Goal: Information Seeking & Learning: Learn about a topic

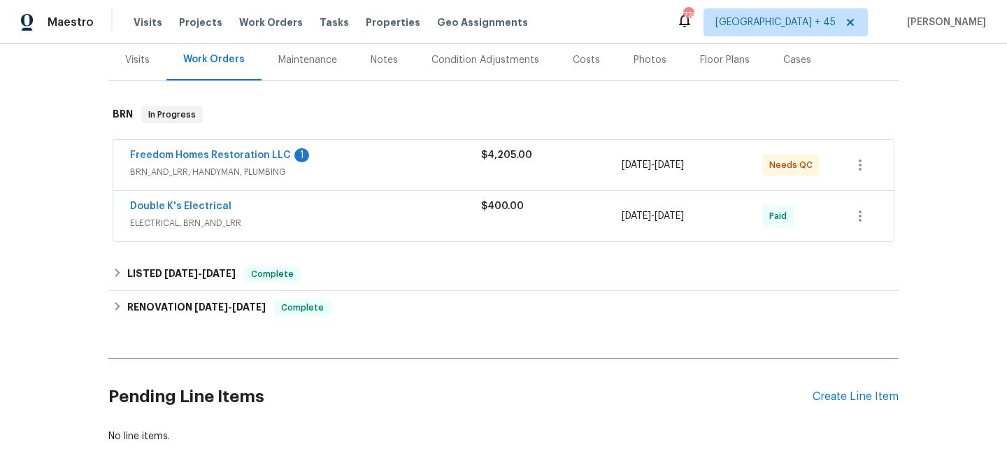
scroll to position [262, 0]
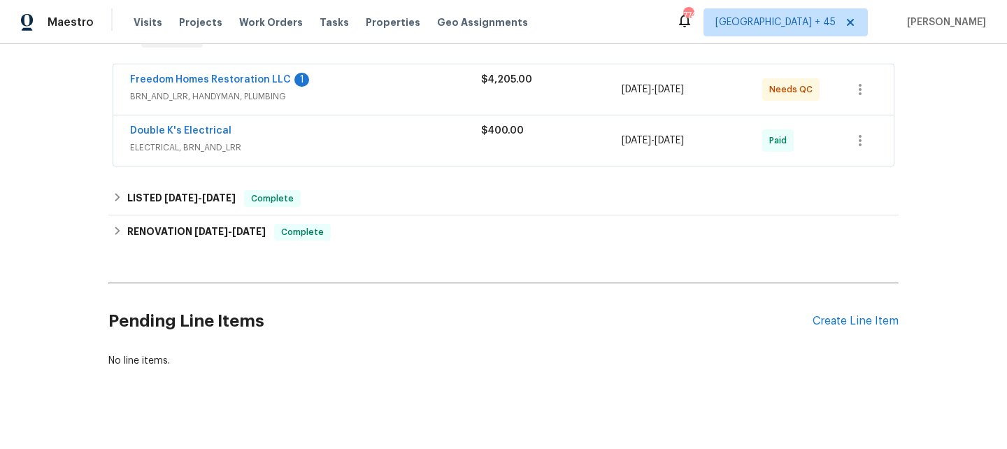
click at [198, 441] on div "Back to all projects 1603 Carson White Ln, Ruskin, FL 33570 3 Beds | 2 1/2 Bath…" at bounding box center [503, 246] width 1007 height 405
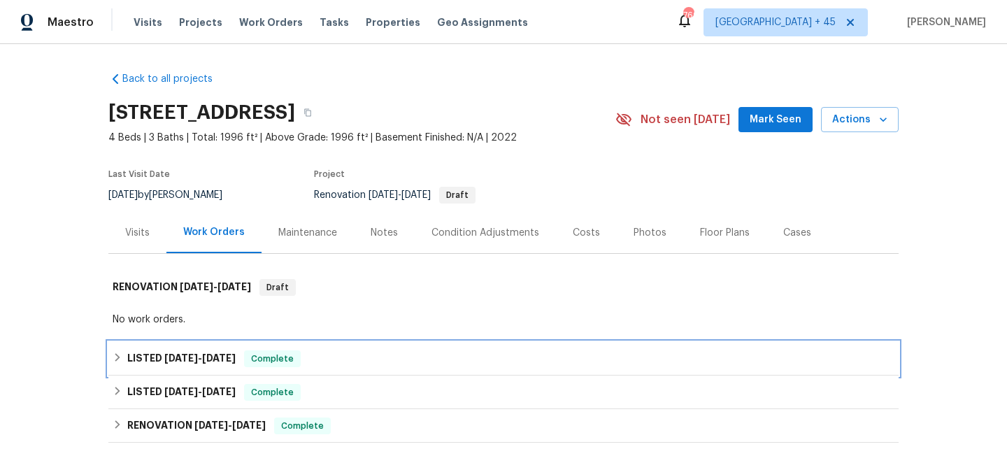
click at [173, 355] on span "8/5/25" at bounding box center [181, 358] width 34 height 10
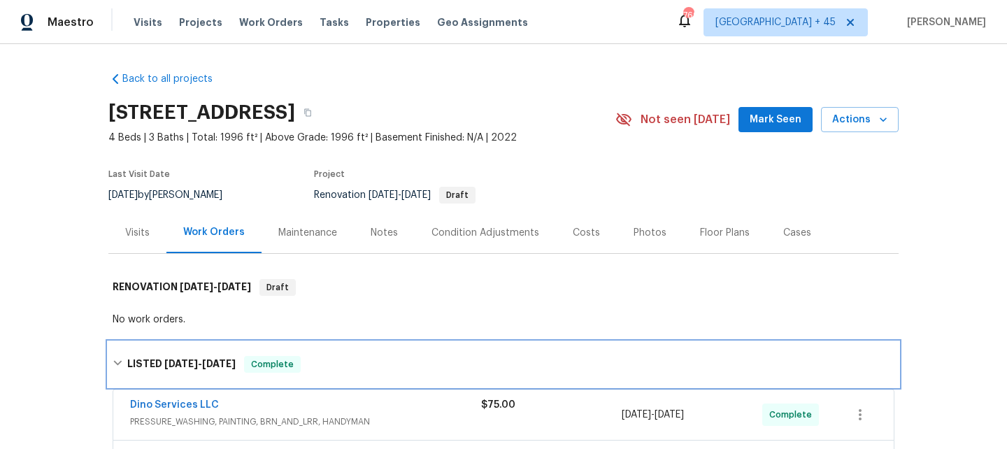
scroll to position [178, 0]
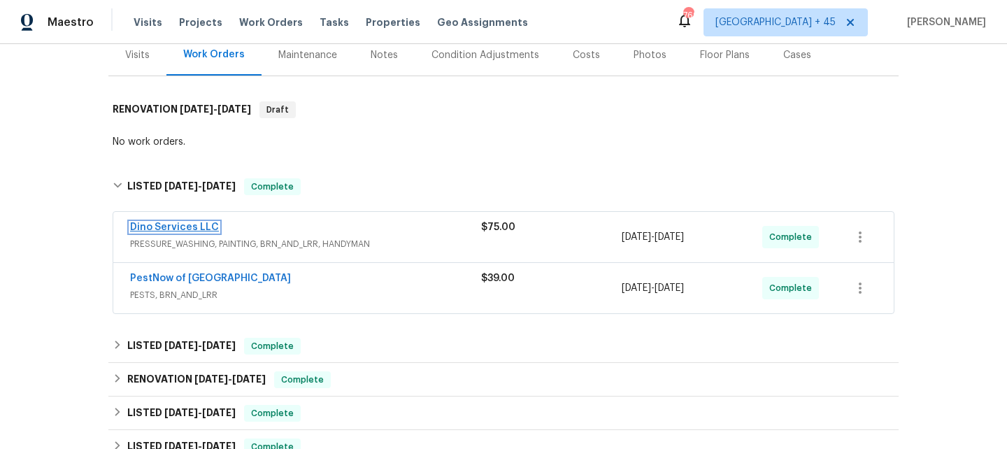
click at [194, 227] on link "Dino Services LLC" at bounding box center [174, 227] width 89 height 10
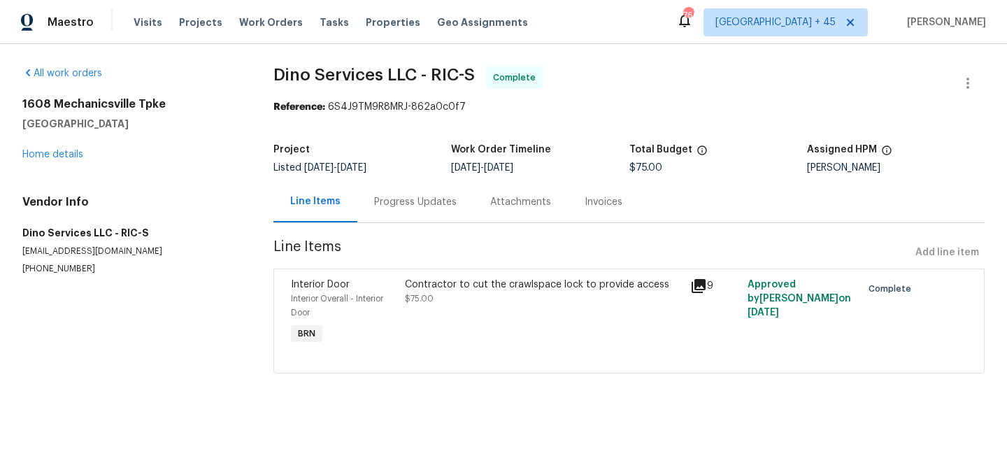
click at [404, 213] on div "Progress Updates" at bounding box center [415, 201] width 116 height 41
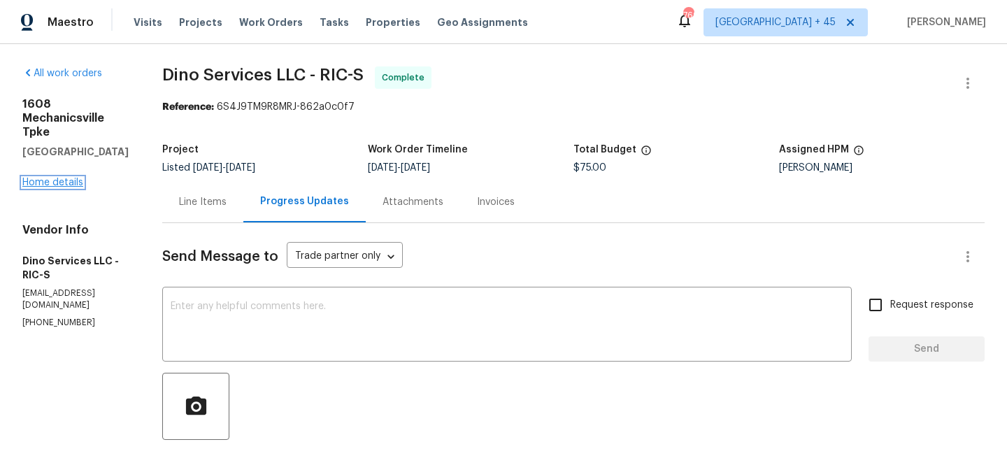
click at [65, 186] on link "Home details" at bounding box center [52, 183] width 61 height 10
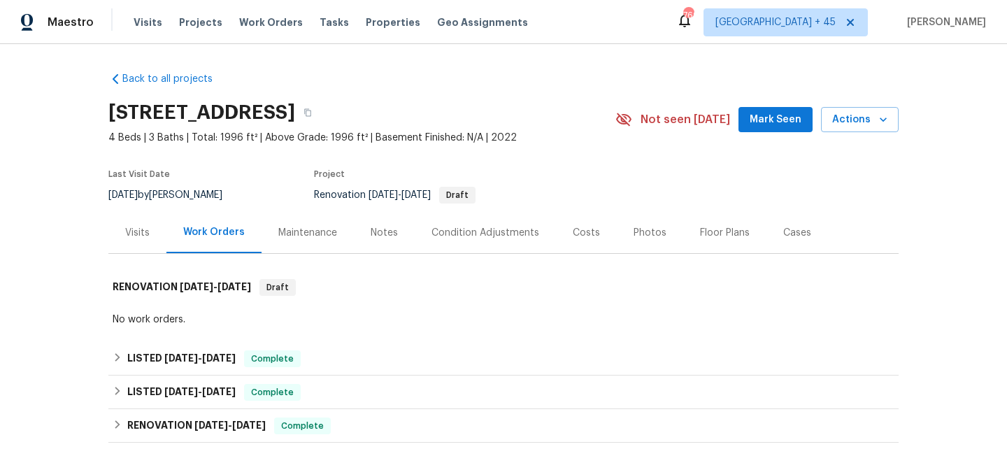
click at [305, 239] on div "Maintenance" at bounding box center [307, 233] width 59 height 14
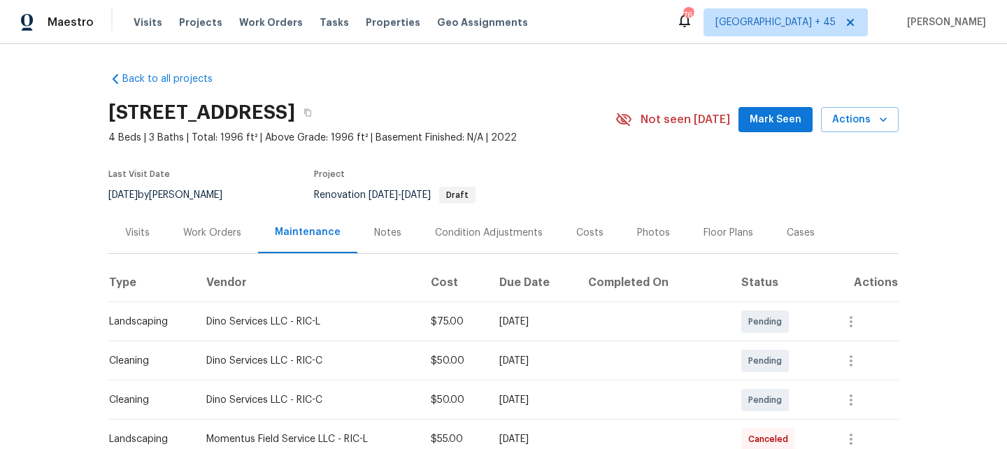
scroll to position [118, 0]
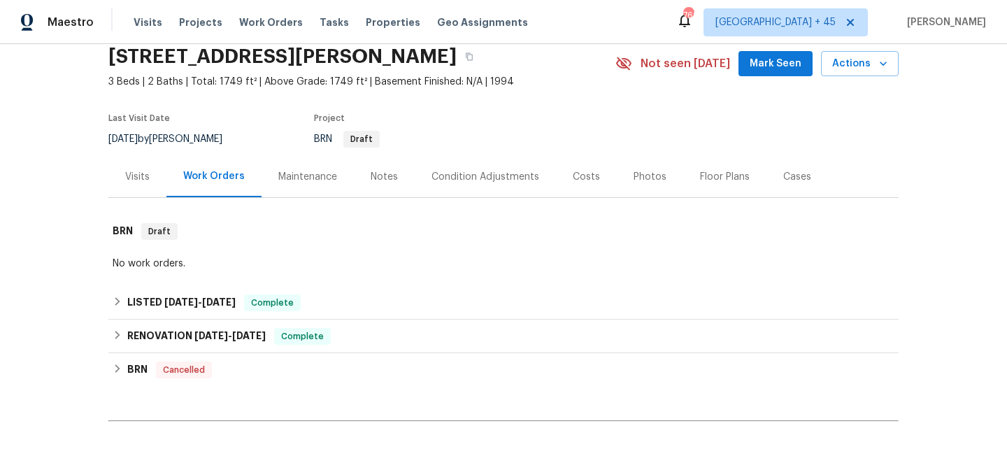
scroll to position [208, 0]
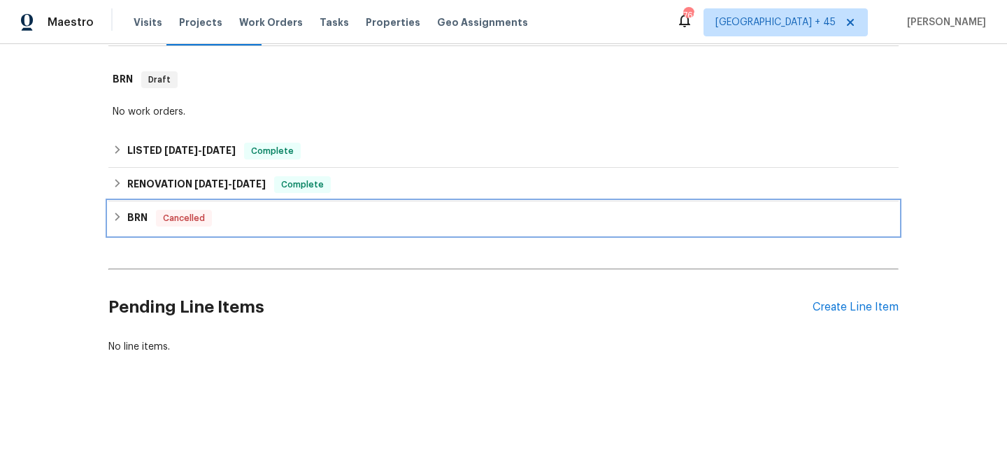
click at [206, 216] on span "Cancelled" at bounding box center [183, 218] width 53 height 14
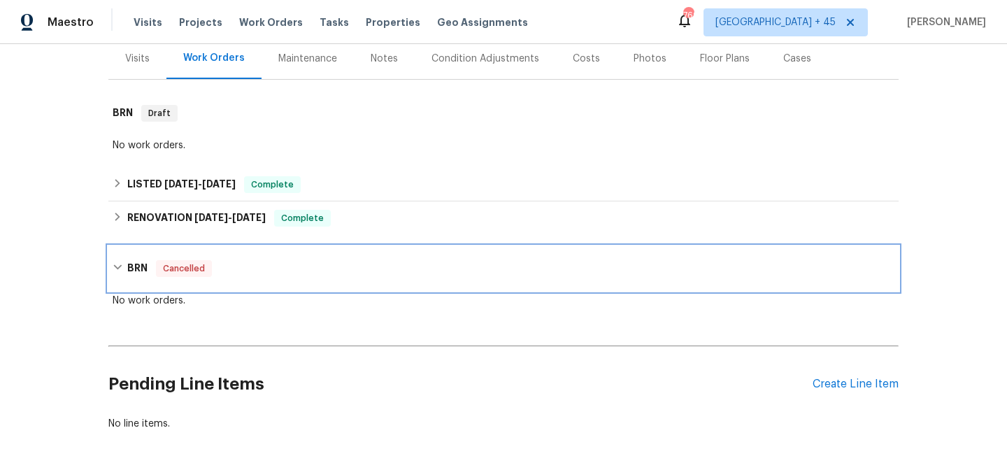
scroll to position [168, 0]
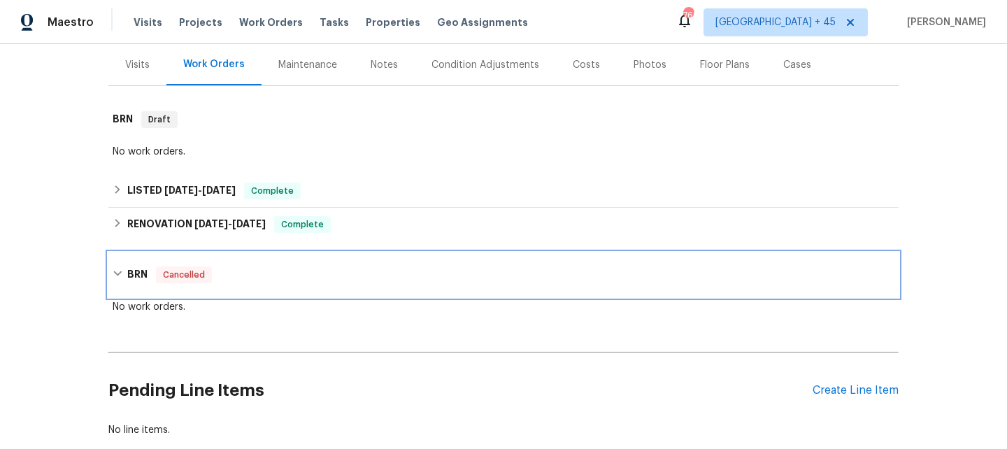
click at [161, 274] on span "Cancelled" at bounding box center [183, 275] width 53 height 14
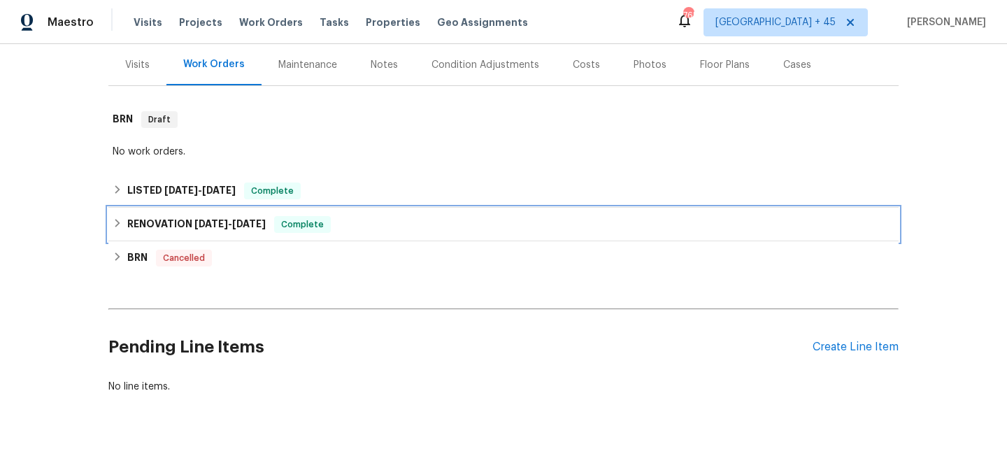
click at [163, 223] on h6 "RENOVATION 4/22/25 - 5/8/25" at bounding box center [196, 224] width 138 height 17
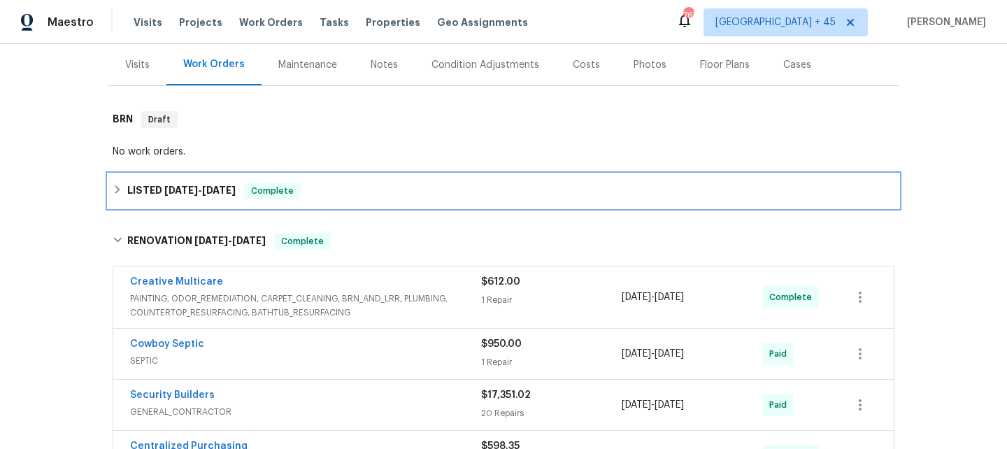
click at [196, 194] on span "7/9/25 - 7/22/25" at bounding box center [199, 190] width 71 height 10
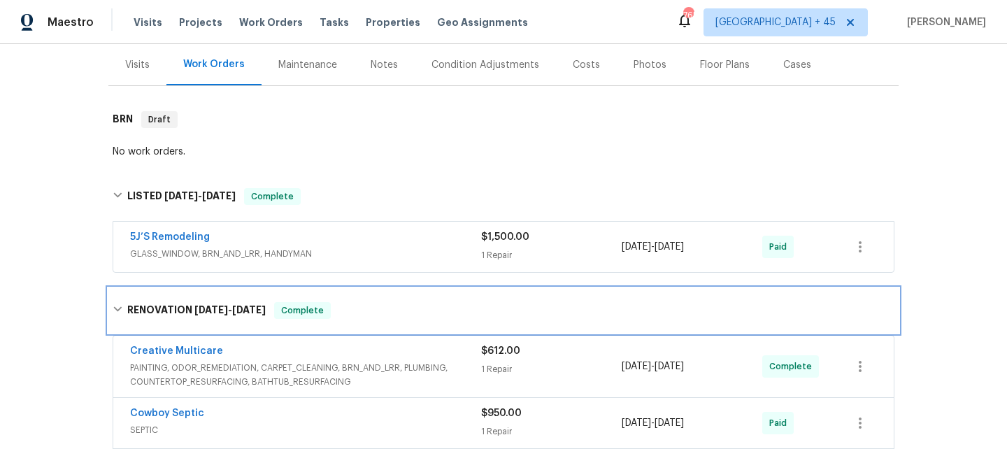
click at [190, 313] on h6 "RENOVATION 4/22/25 - 5/8/25" at bounding box center [196, 310] width 138 height 17
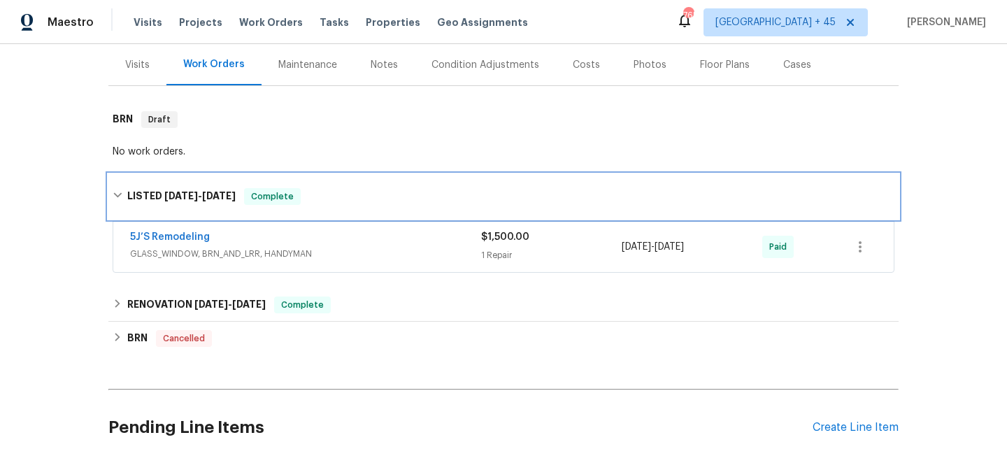
click at [199, 194] on span "7/9/25 - 7/22/25" at bounding box center [199, 196] width 71 height 10
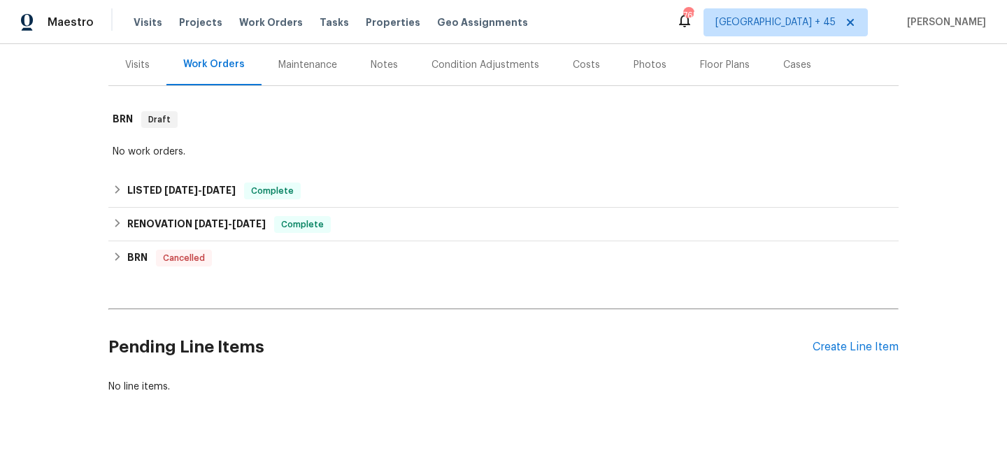
click at [326, 66] on div "Maintenance" at bounding box center [307, 65] width 59 height 14
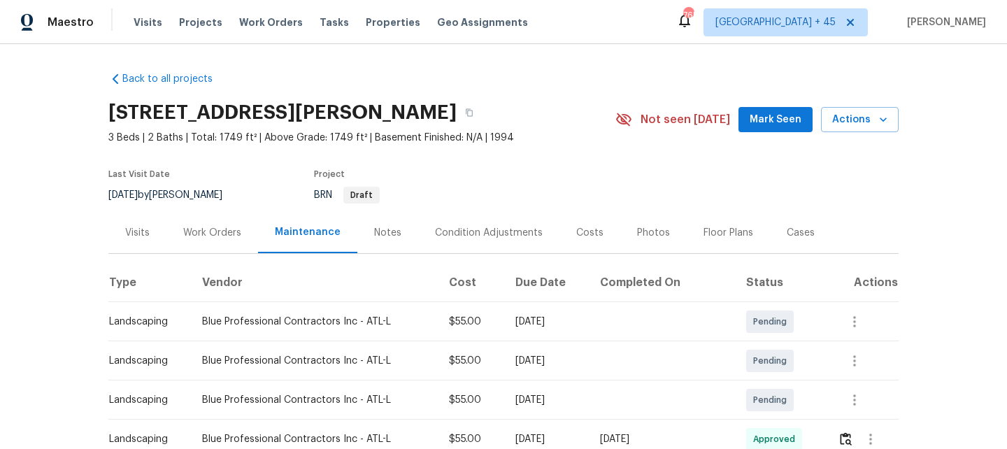
click at [383, 230] on div "Notes" at bounding box center [387, 233] width 27 height 14
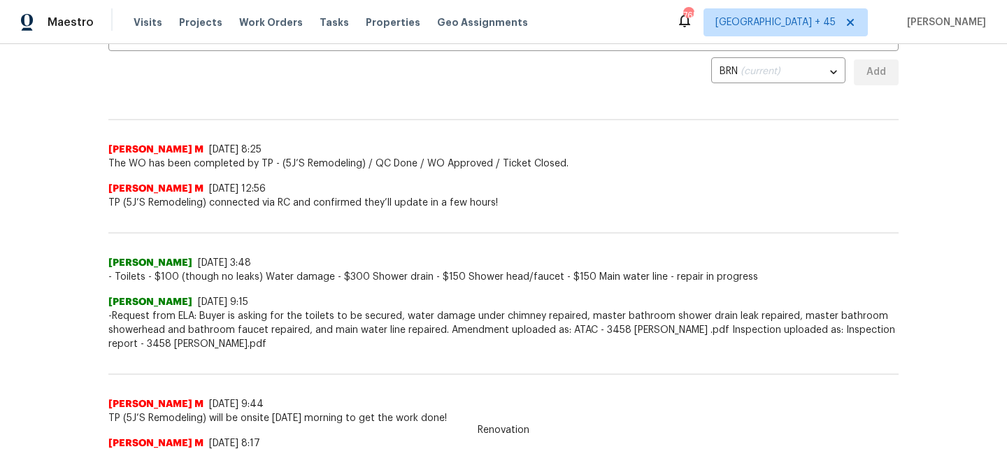
scroll to position [342, 0]
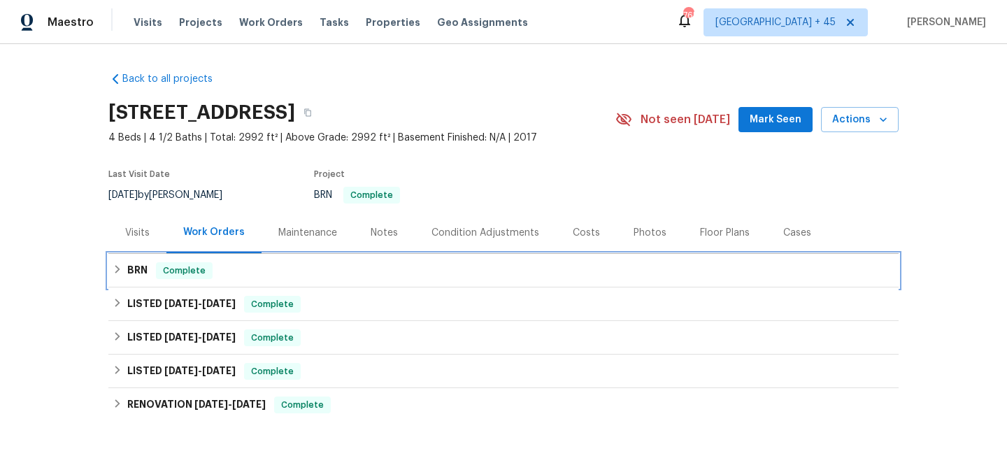
click at [193, 277] on span "Complete" at bounding box center [184, 271] width 54 height 14
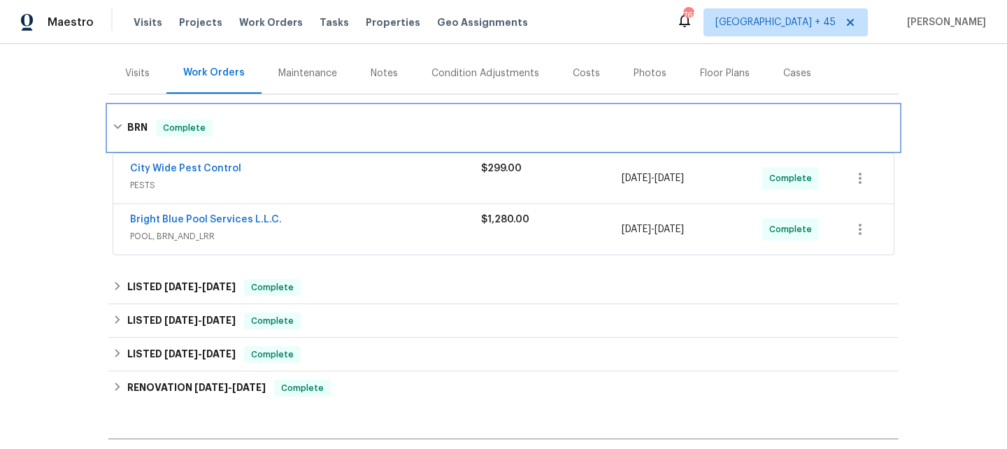
scroll to position [106, 0]
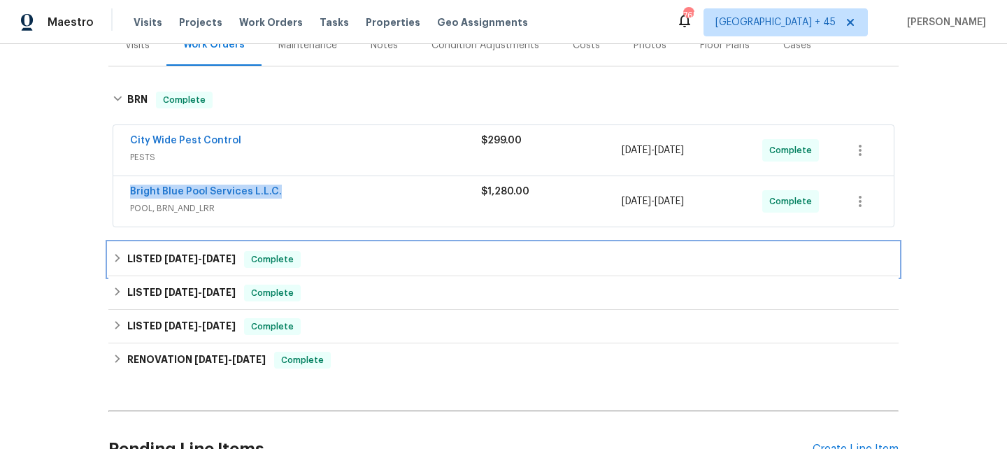
click at [206, 257] on span "6/23/25 - 6/27/25" at bounding box center [199, 259] width 71 height 10
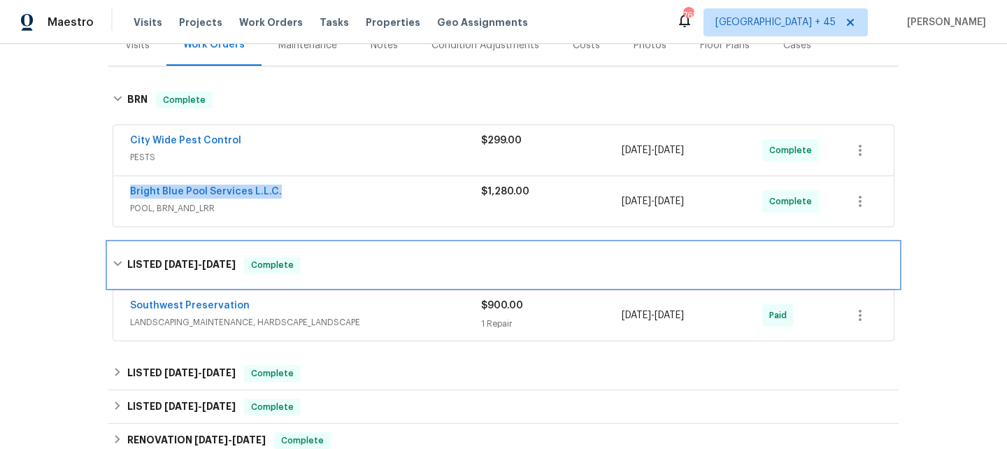
scroll to position [358, 0]
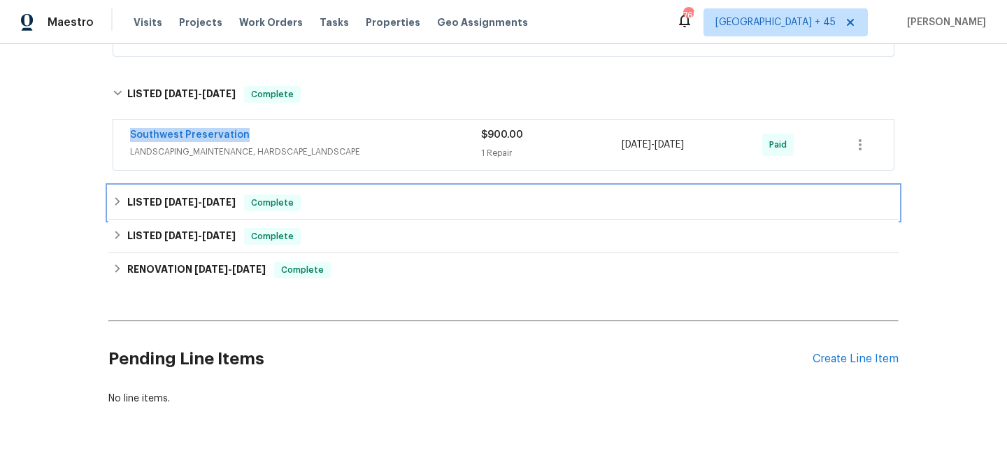
click at [225, 204] on span "6/13/25" at bounding box center [219, 202] width 34 height 10
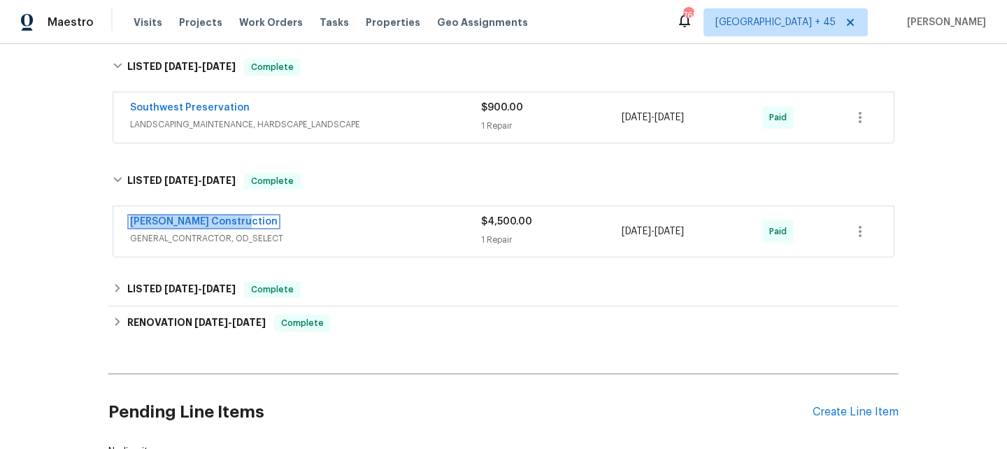
scroll to position [490, 0]
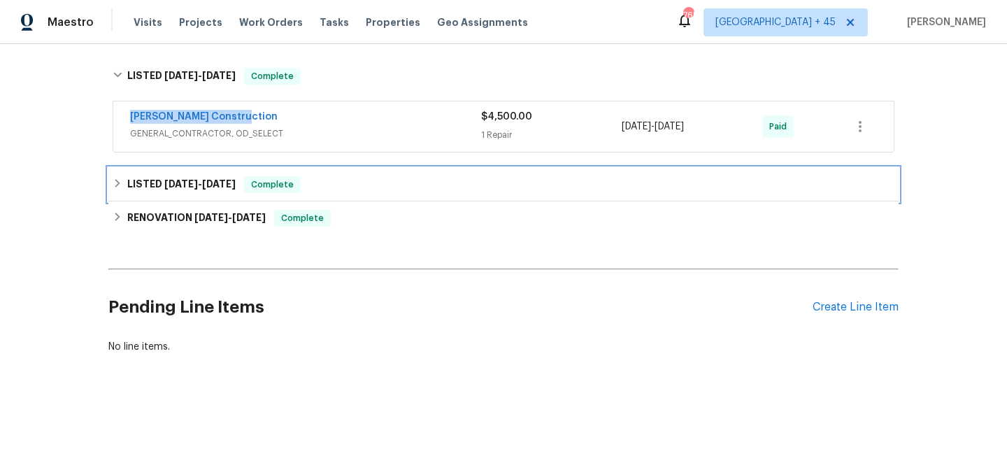
click at [206, 179] on span "3/22/25" at bounding box center [219, 184] width 34 height 10
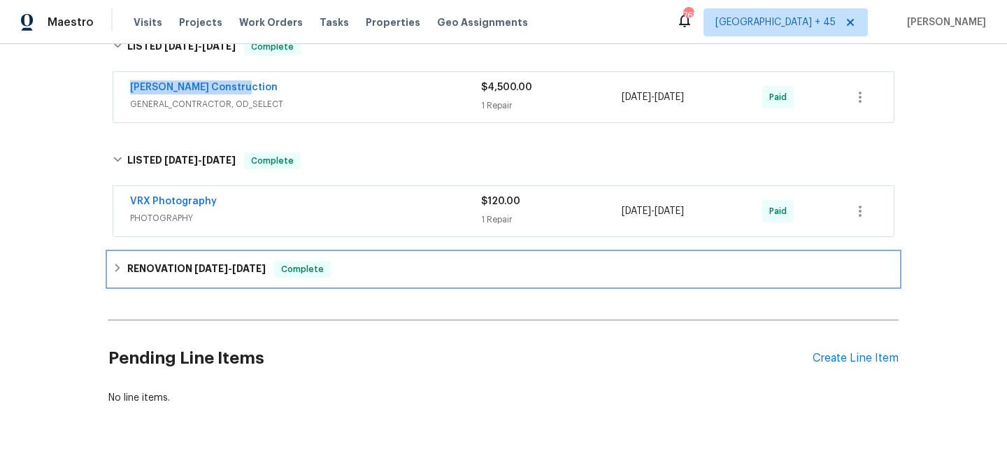
click at [199, 257] on div "RENOVATION 3/11/25 - 3/29/25 Complete" at bounding box center [503, 269] width 790 height 34
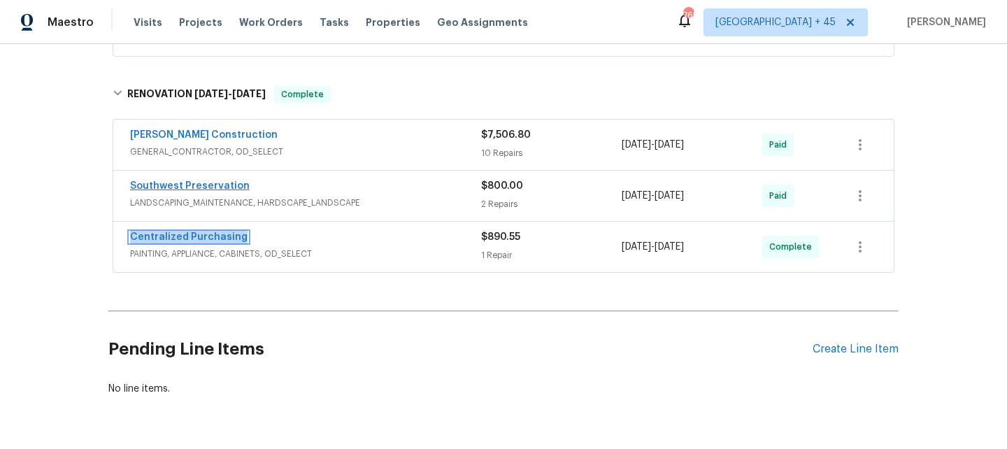
scroll to position [705, 0]
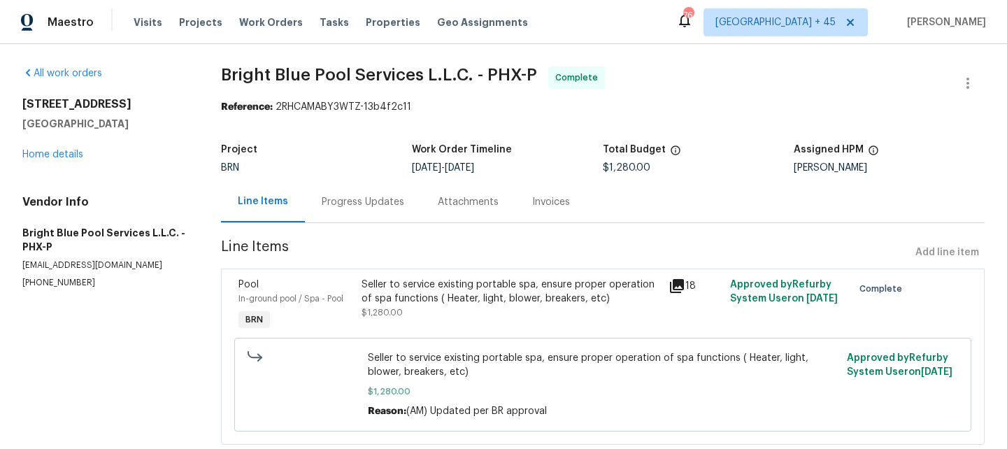
scroll to position [36, 0]
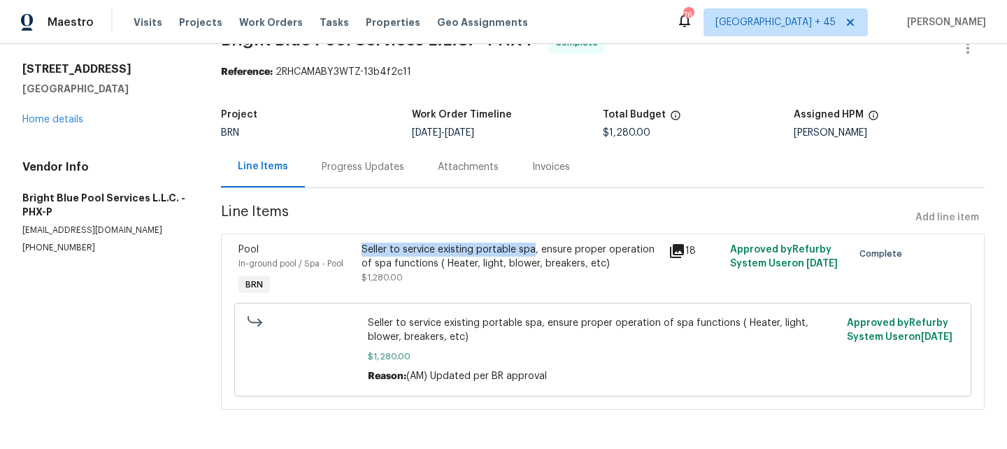
copy div "Seller to service existing portable spa"
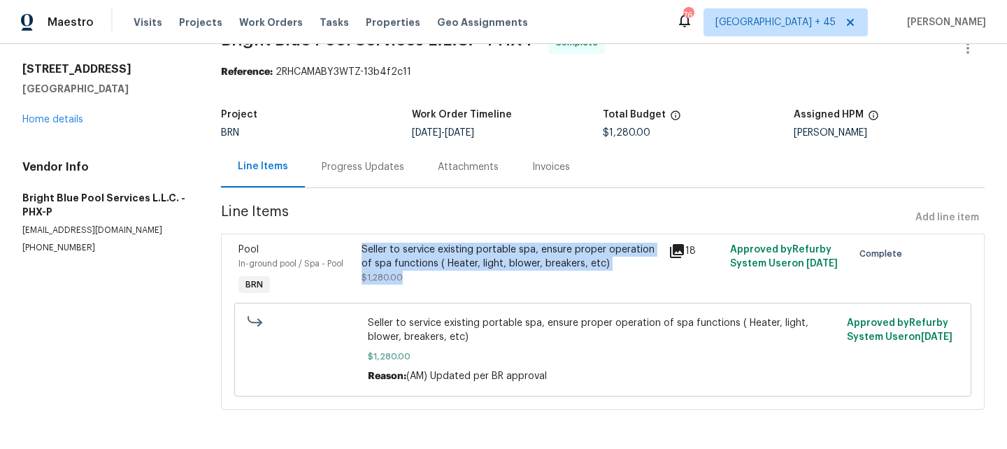
drag, startPoint x: 362, startPoint y: 250, endPoint x: 627, endPoint y: 340, distance: 280.0
click at [627, 340] on div "Pool In-ground pool / Spa - Pool BRN Seller to service existing portable spa, e…" at bounding box center [603, 322] width 764 height 176
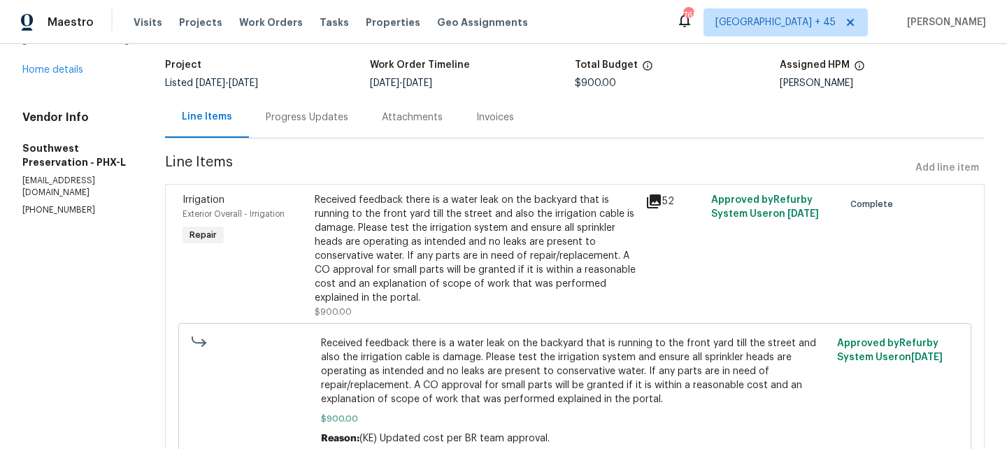
scroll to position [114, 0]
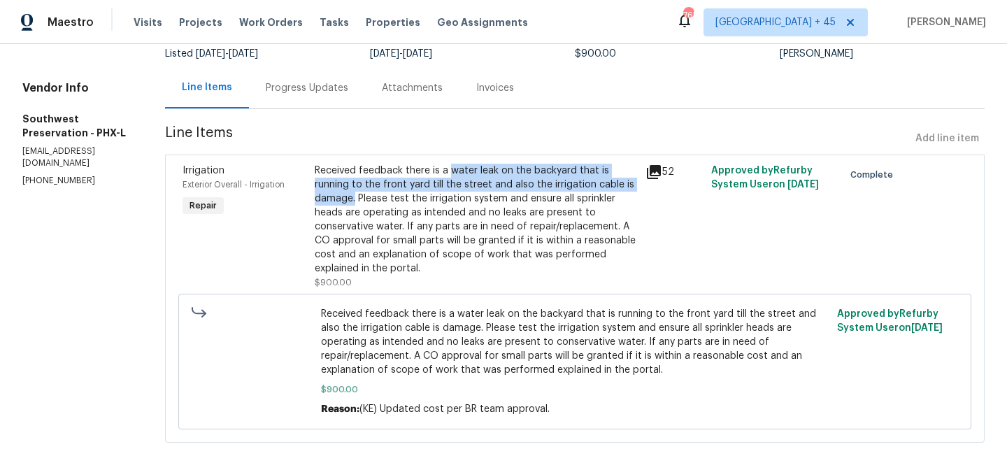
copy div "water leak on the backyard that is running to the front yard till the street an…"
drag, startPoint x: 440, startPoint y: 171, endPoint x: 622, endPoint y: 189, distance: 183.4
click at [622, 189] on div "Received feedback there is a water leak on the backyard that is running to the …" at bounding box center [476, 220] width 322 height 112
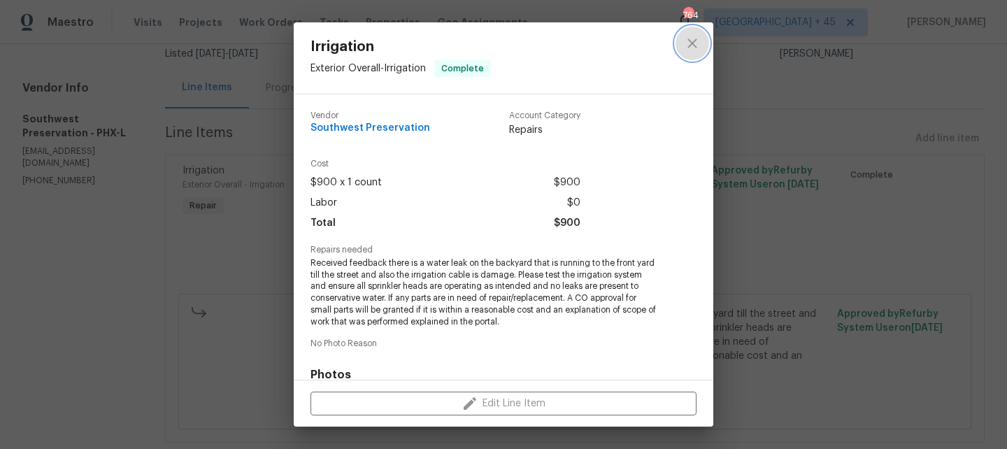
drag, startPoint x: 692, startPoint y: 38, endPoint x: 554, endPoint y: 124, distance: 163.0
click at [692, 38] on icon "close" at bounding box center [692, 43] width 17 height 17
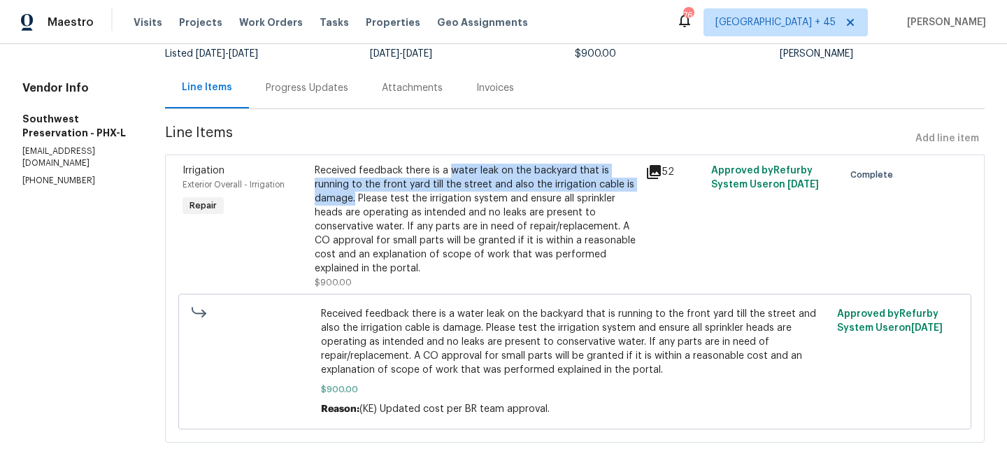
scroll to position [134, 0]
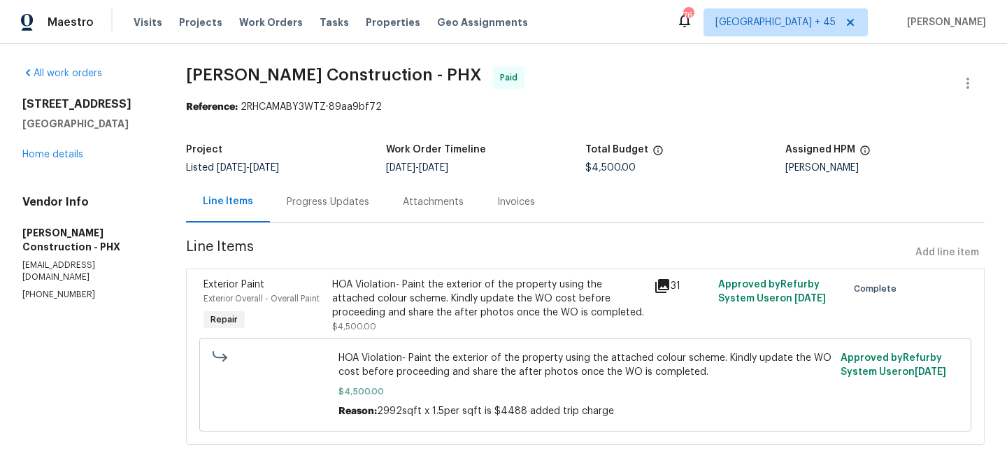
scroll to position [36, 0]
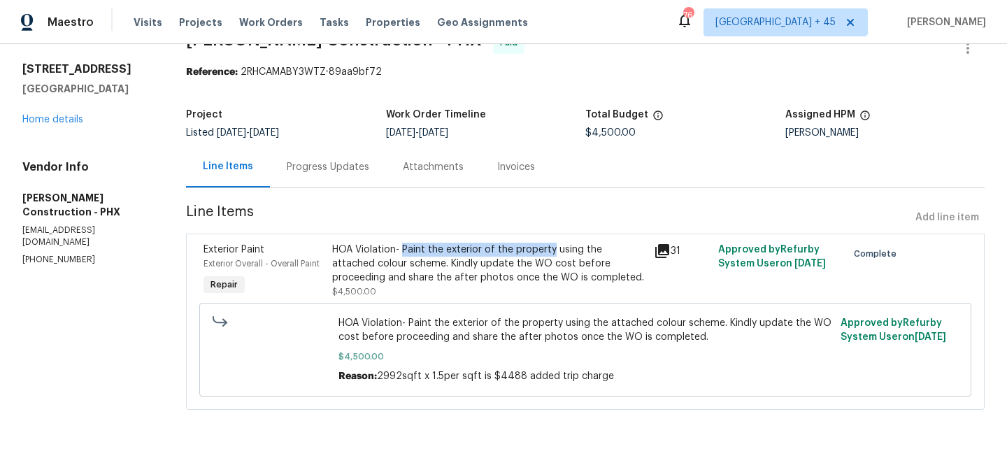
copy div "Paint the exterior of the property"
drag, startPoint x: 404, startPoint y: 248, endPoint x: 551, endPoint y: 250, distance: 146.9
click at [551, 250] on div "HOA Violation- Paint the exterior of the property using the attached colour sch…" at bounding box center [488, 264] width 313 height 42
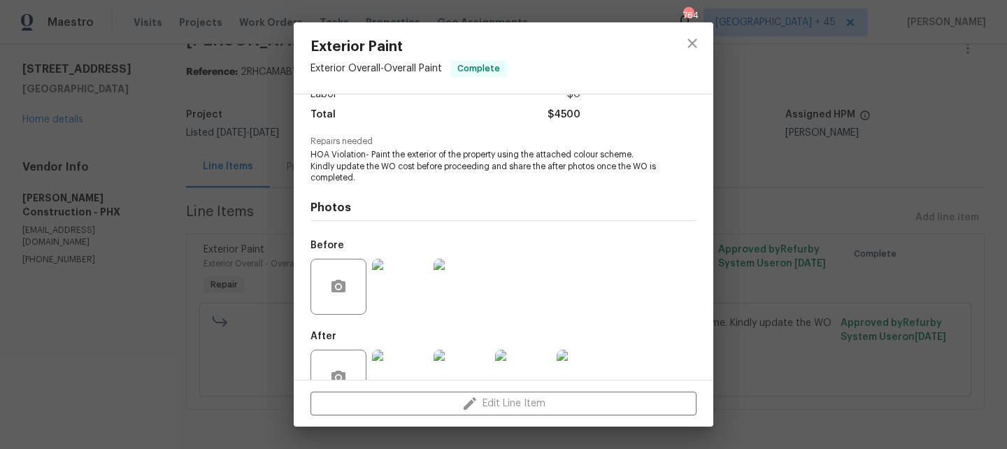
scroll to position [71, 0]
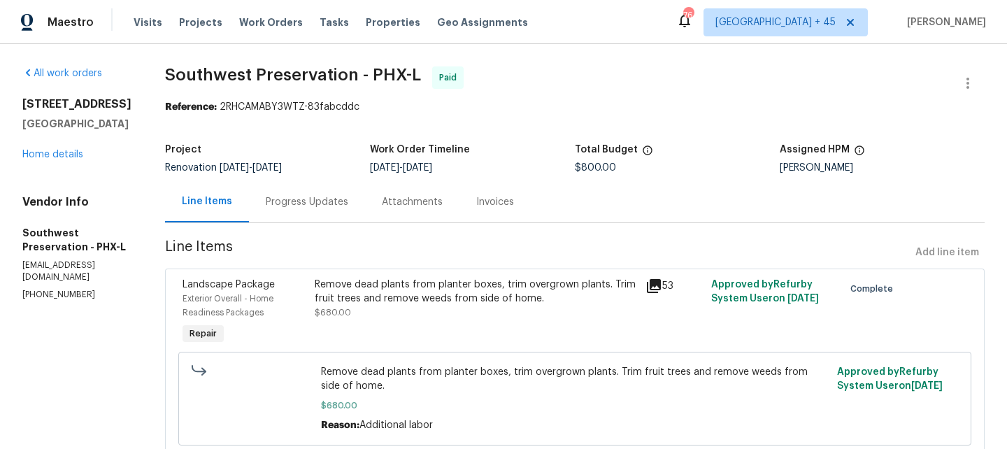
scroll to position [105, 0]
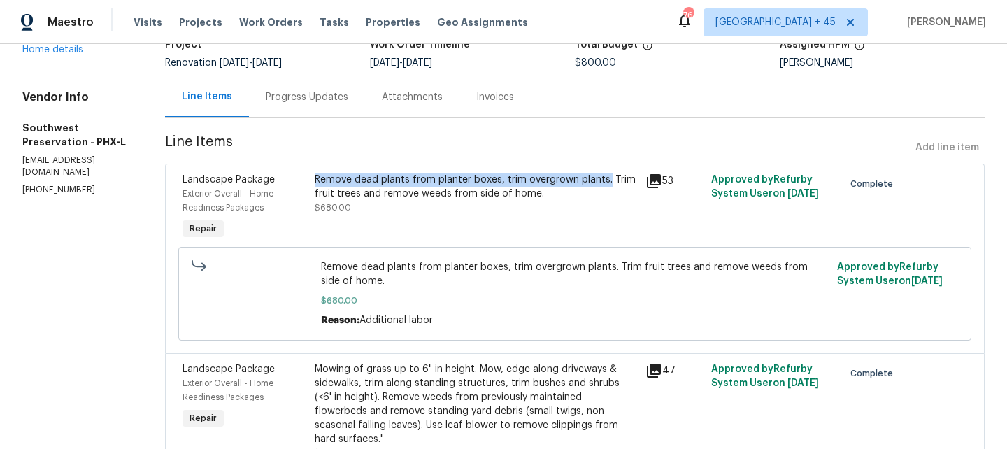
copy div "Remove dead plants from planter boxes, trim overgrown plants."
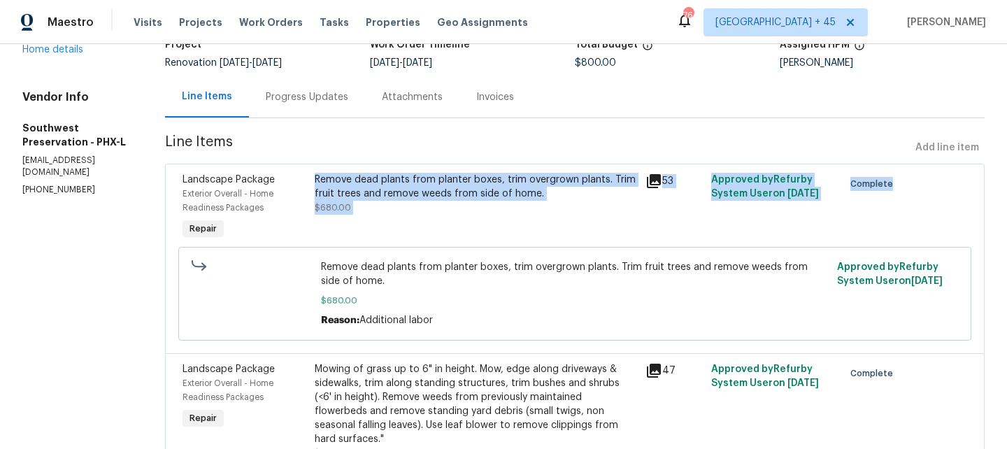
drag, startPoint x: 303, startPoint y: 180, endPoint x: 559, endPoint y: 281, distance: 275.3
click at [560, 274] on div "Landscape Package Exterior Overall - Home Readiness Packages Repair Remove dead…" at bounding box center [575, 259] width 820 height 190
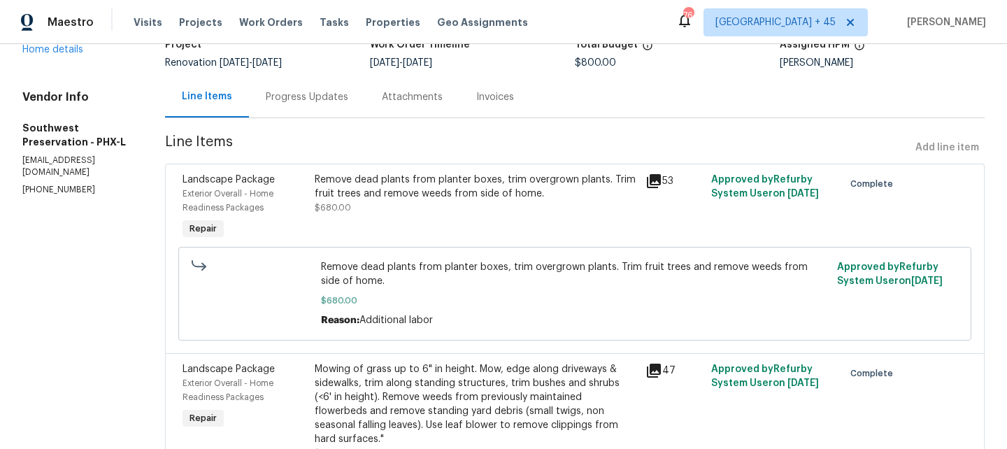
click at [559, 281] on span "Remove dead plants from planter boxes, trim overgrown plants. Trim fruit trees …" at bounding box center [575, 274] width 508 height 28
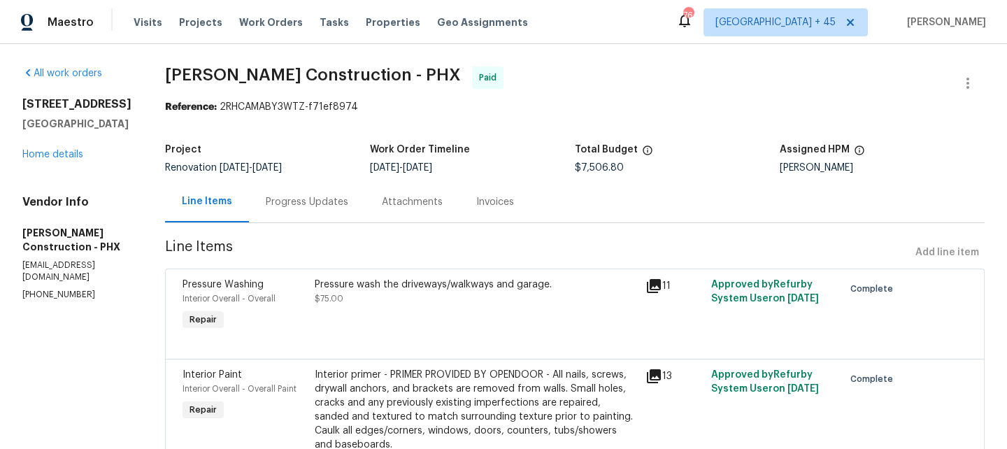
scroll to position [178, 0]
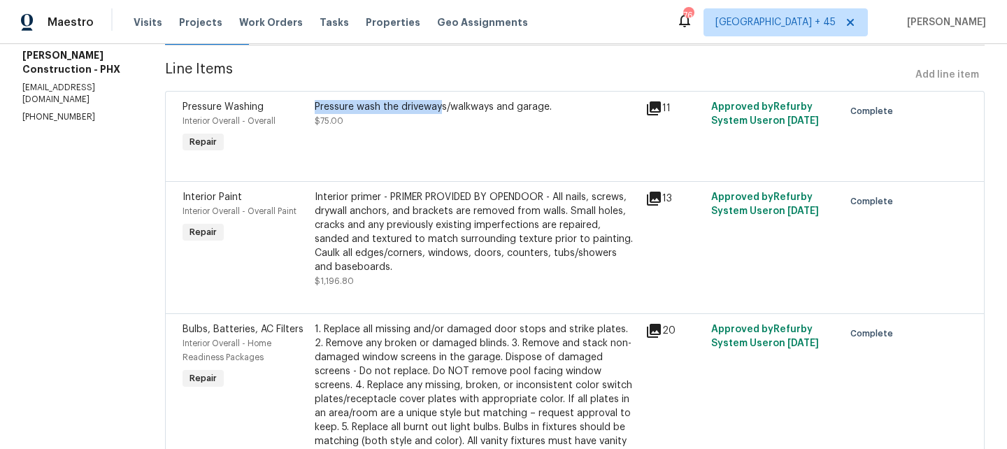
copy div "Pressure wash the driveway"
drag, startPoint x: 304, startPoint y: 107, endPoint x: 435, endPoint y: 111, distance: 131.6
click at [435, 111] on div "Pressure wash the driveways/walkways and garage. $75.00" at bounding box center [476, 128] width 331 height 64
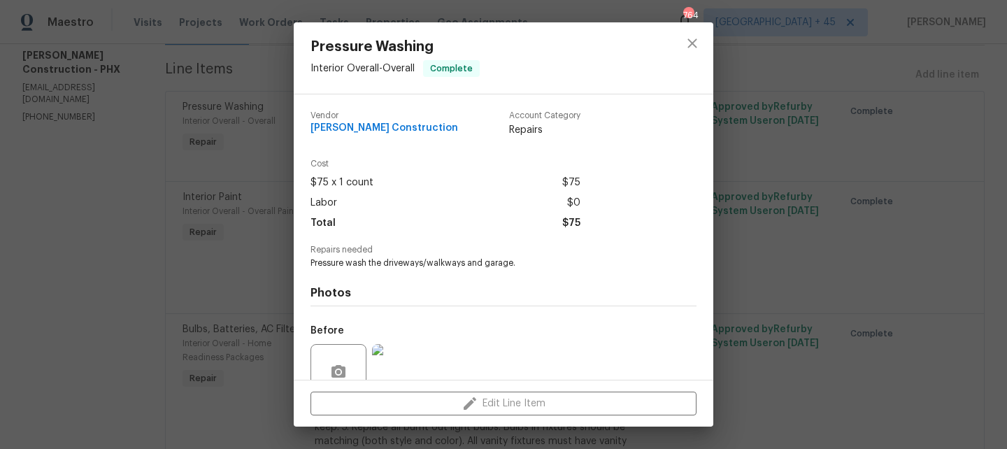
scroll to position [124, 0]
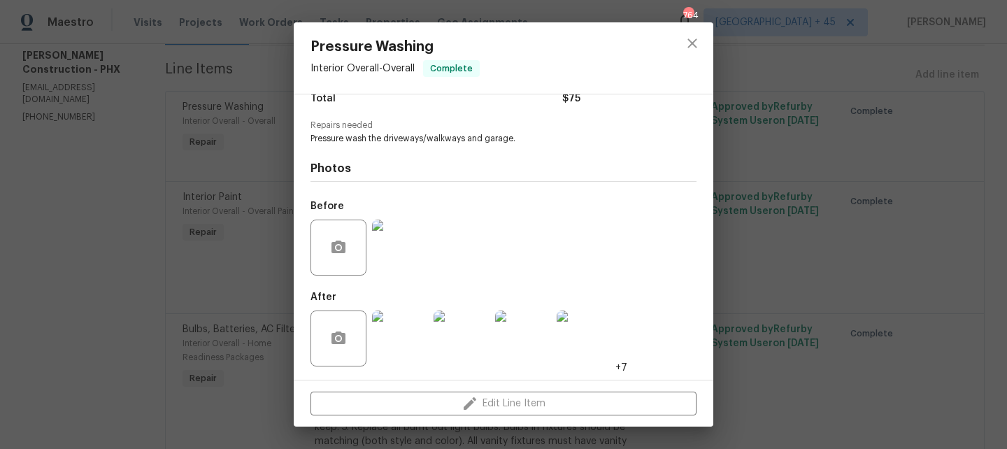
click at [779, 130] on div "Pressure Washing Interior Overall - Overall Complete Vendor [PERSON_NAME] Const…" at bounding box center [503, 224] width 1007 height 449
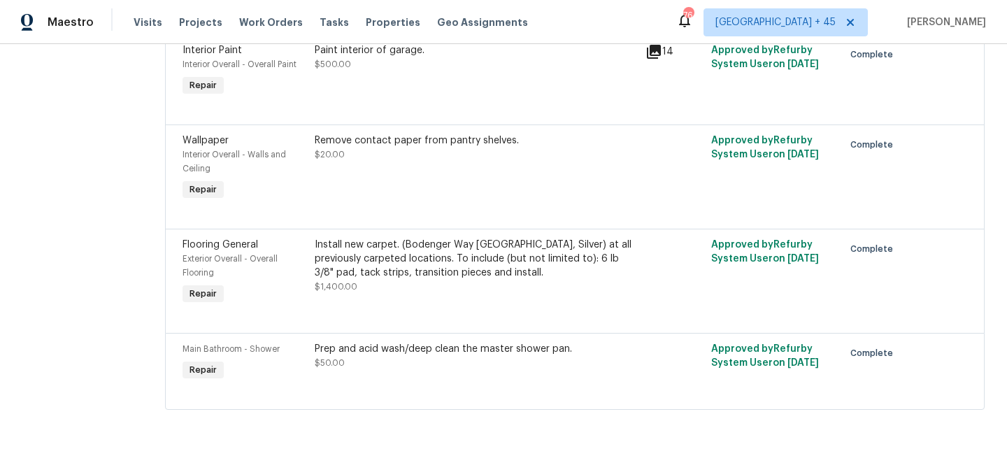
scroll to position [1325, 0]
copy div "Install new carpet."
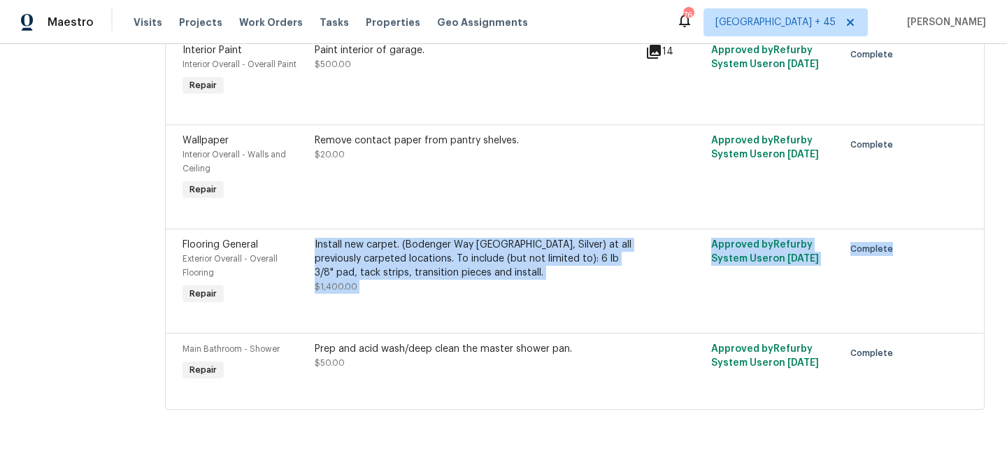
drag, startPoint x: 307, startPoint y: 245, endPoint x: 583, endPoint y: 379, distance: 306.5
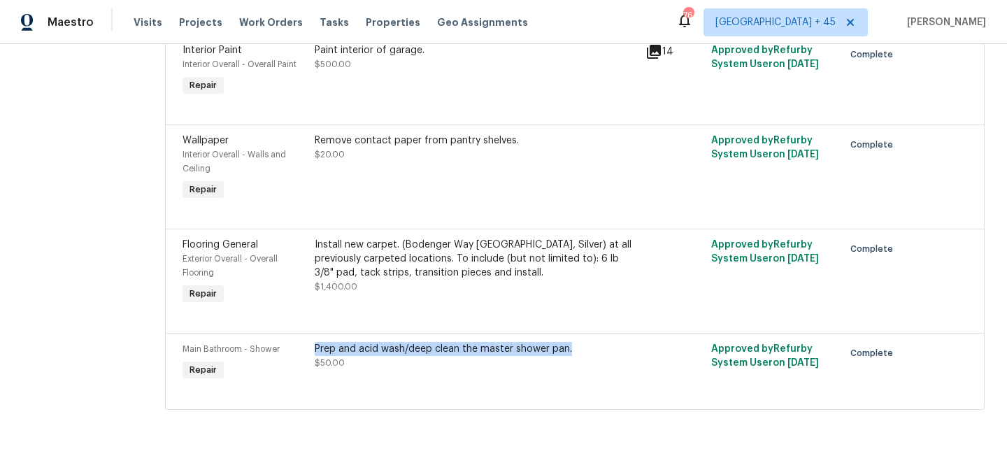
drag, startPoint x: 305, startPoint y: 349, endPoint x: 560, endPoint y: 355, distance: 254.6
click at [560, 355] on div "Prep and acid wash/deep clean the master shower pan. $50.00" at bounding box center [476, 363] width 331 height 50
